Goal: Check status: Check status

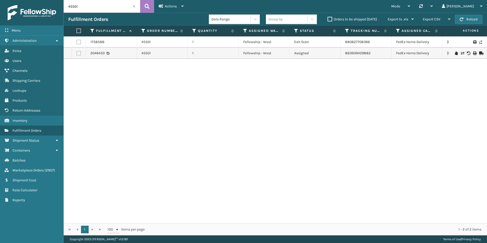
click at [99, 5] on input "45501" at bounding box center [102, 6] width 76 height 13
paste input "47154"
type input "47154"
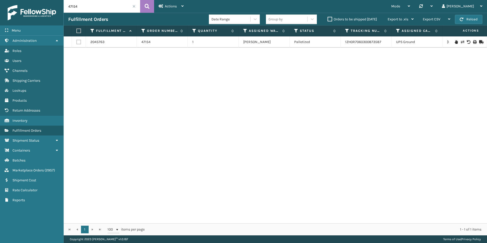
drag, startPoint x: 4, startPoint y: 228, endPoint x: 44, endPoint y: 217, distance: 41.6
click at [4, 228] on div "Menu Administration Roles Users Channels Shipping Carriers Lookups Products Ret…" at bounding box center [32, 121] width 64 height 243
drag, startPoint x: 275, startPoint y: 21, endPoint x: 302, endPoint y: 25, distance: 27.7
click at [302, 25] on div "47154 Actions Settings Remove All Filters Track Fulfillment Order Export Labels…" at bounding box center [275, 117] width 423 height 235
